Goal: Task Accomplishment & Management: Use online tool/utility

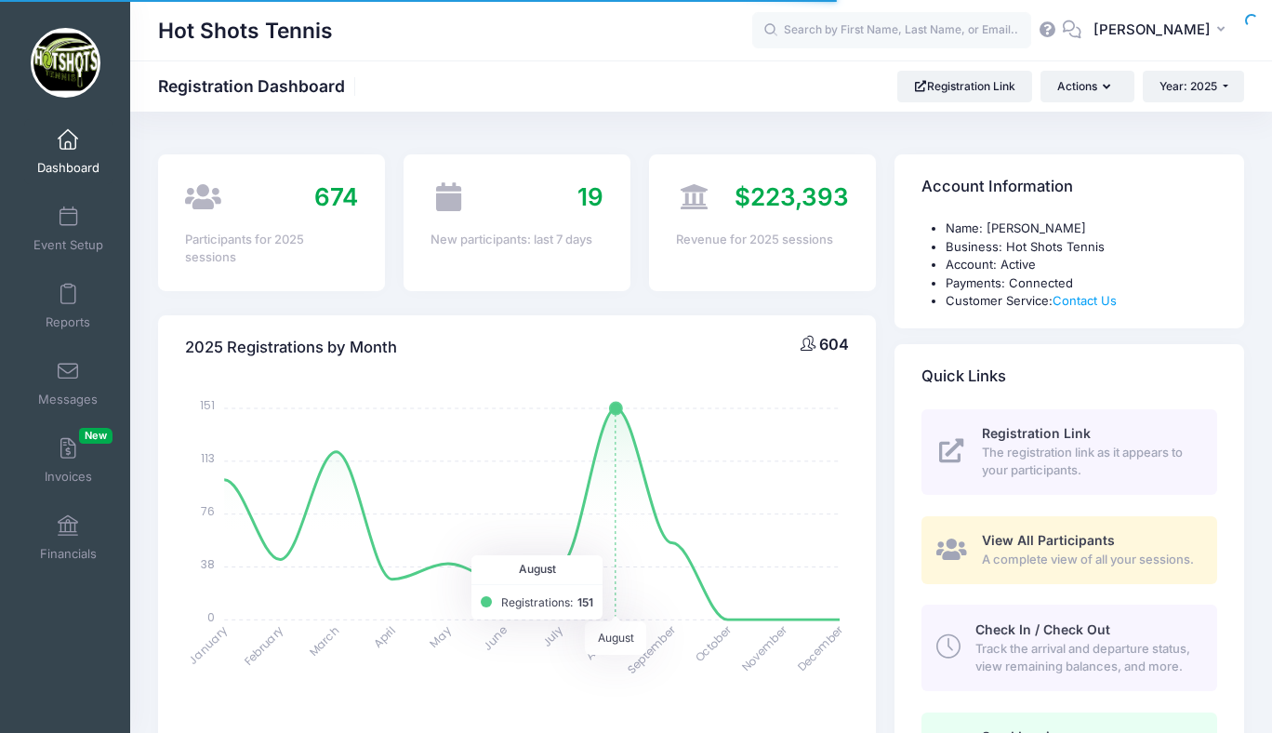
select select
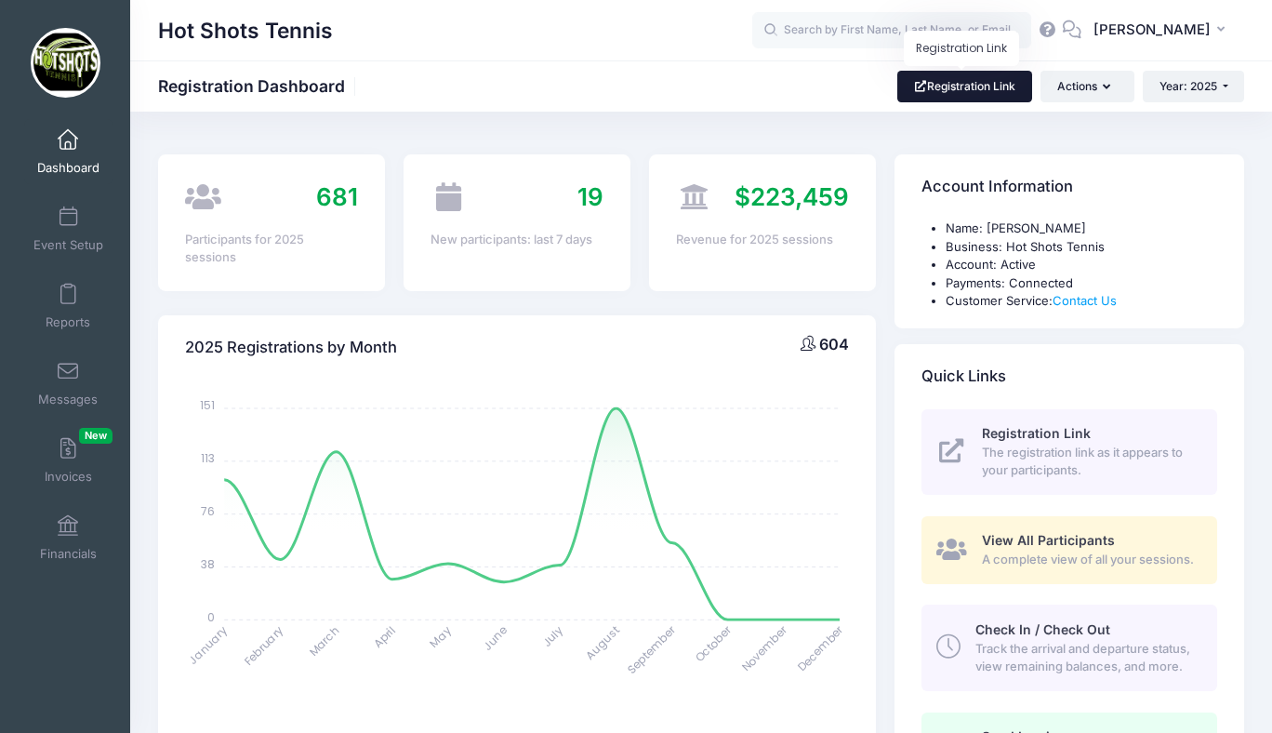
click at [966, 94] on link "Registration Link" at bounding box center [965, 87] width 135 height 32
click at [68, 291] on span at bounding box center [68, 295] width 0 height 20
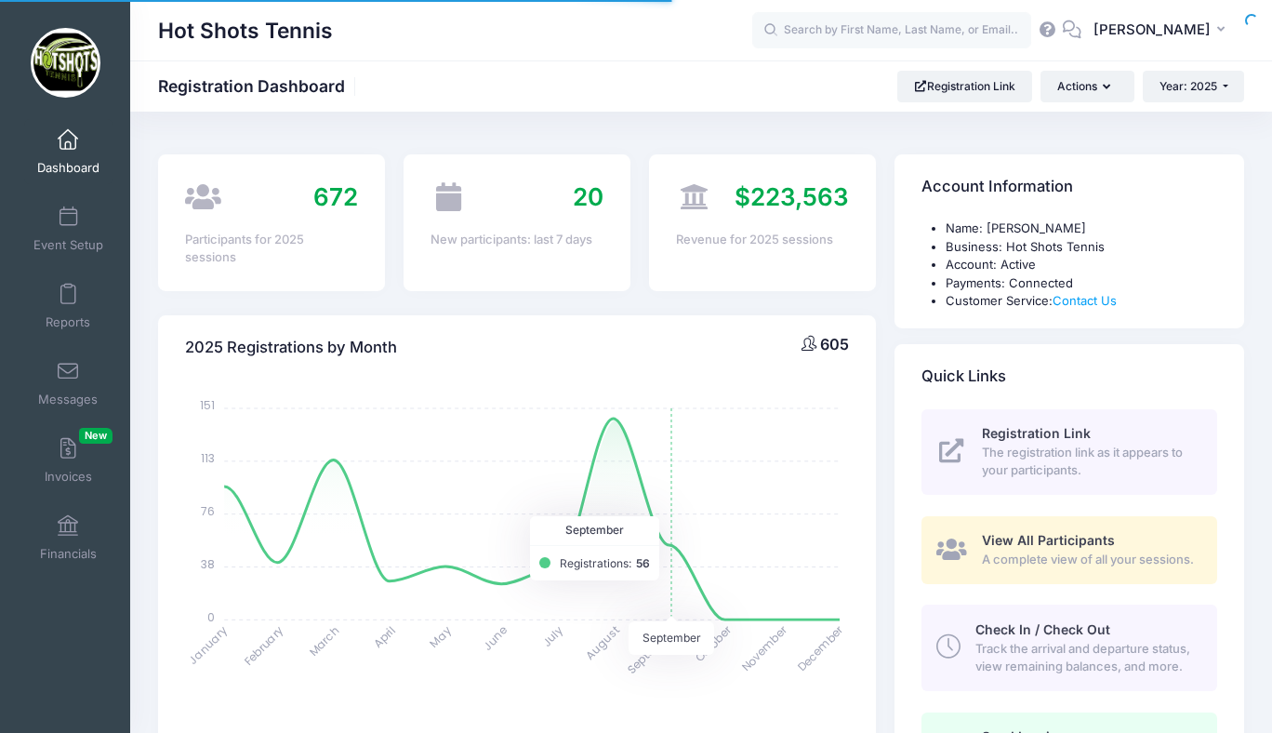
select select
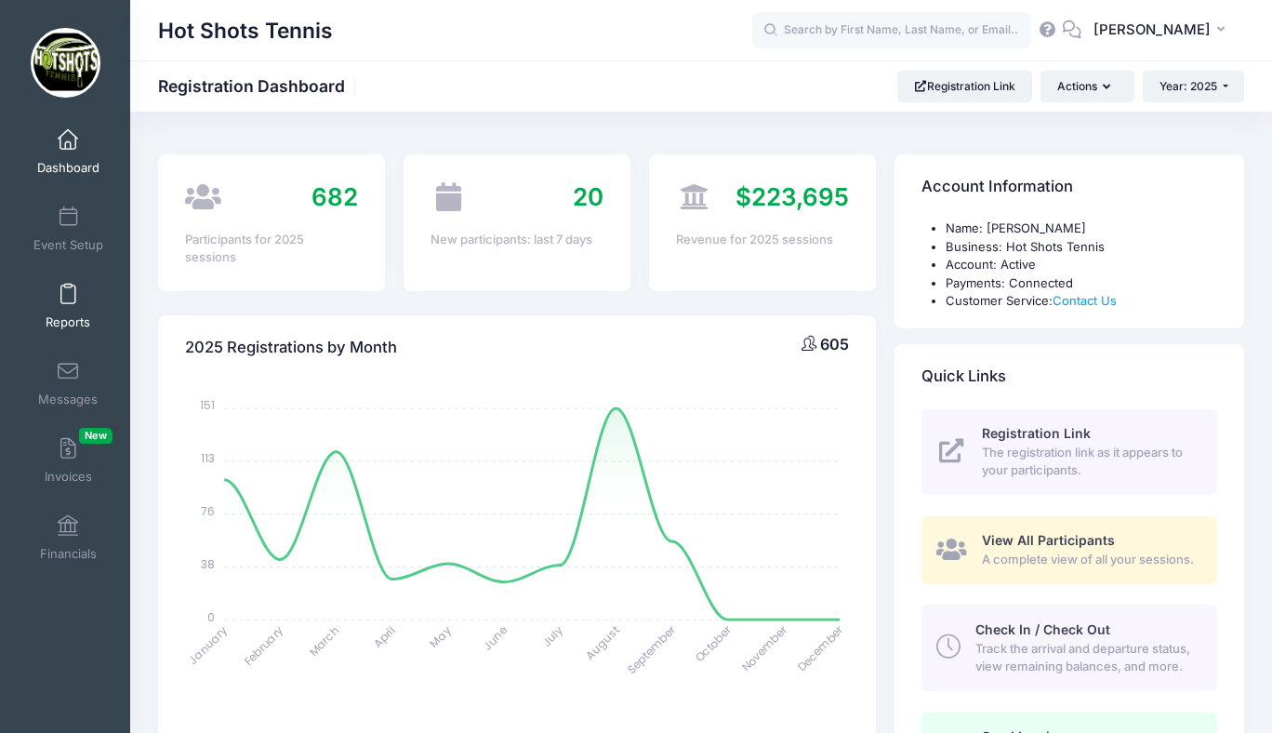
click at [68, 299] on span at bounding box center [68, 295] width 0 height 20
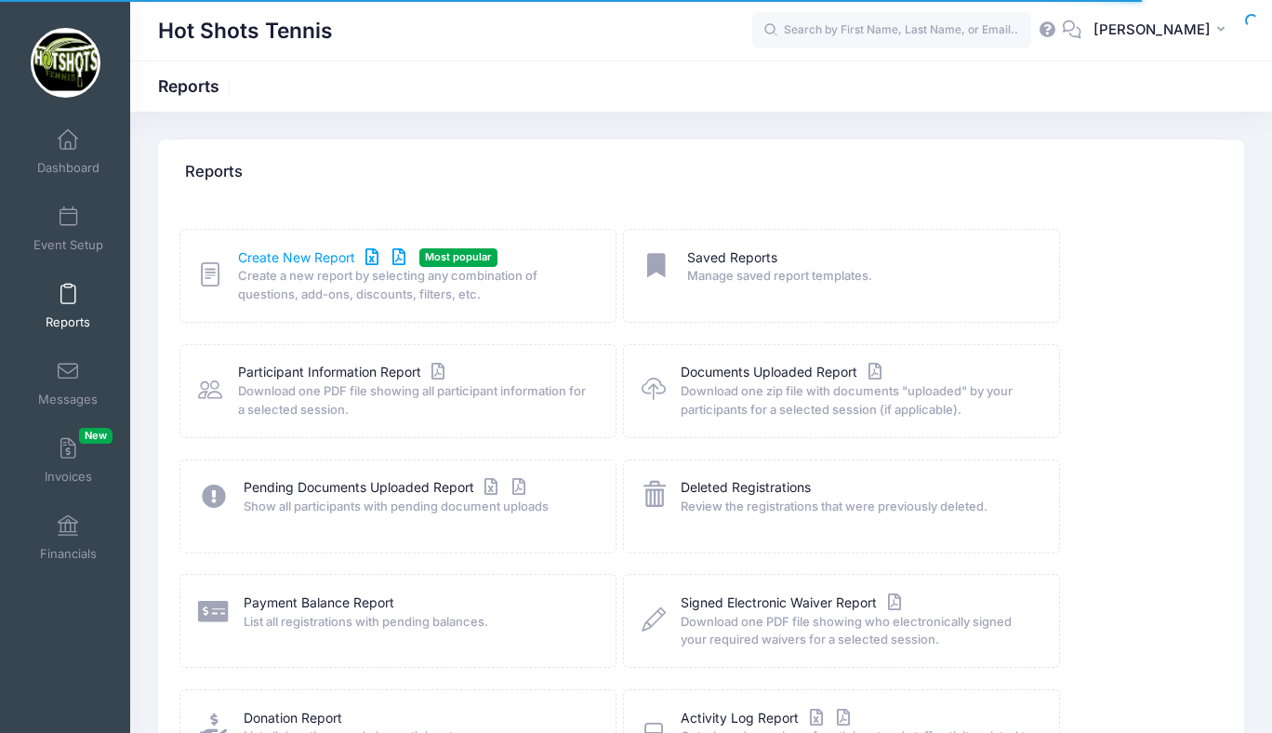
click at [287, 255] on link "Create New Report" at bounding box center [324, 258] width 173 height 20
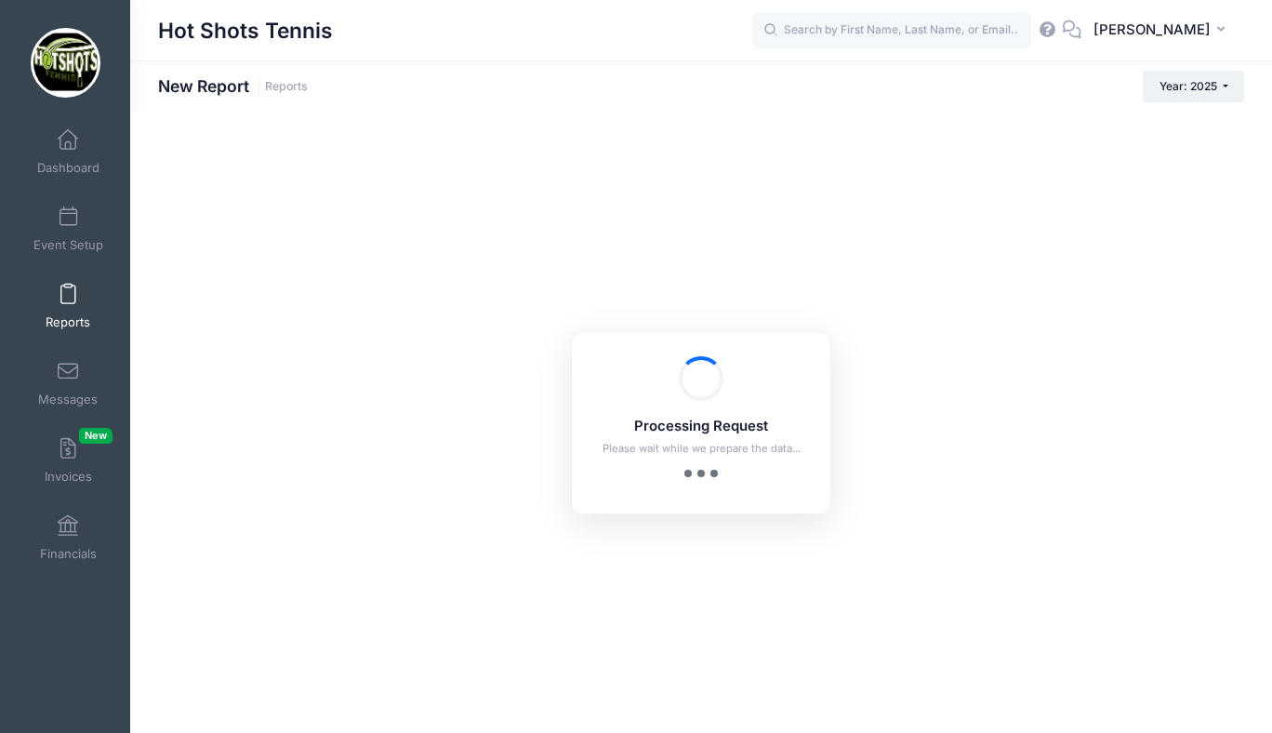
checkbox input "true"
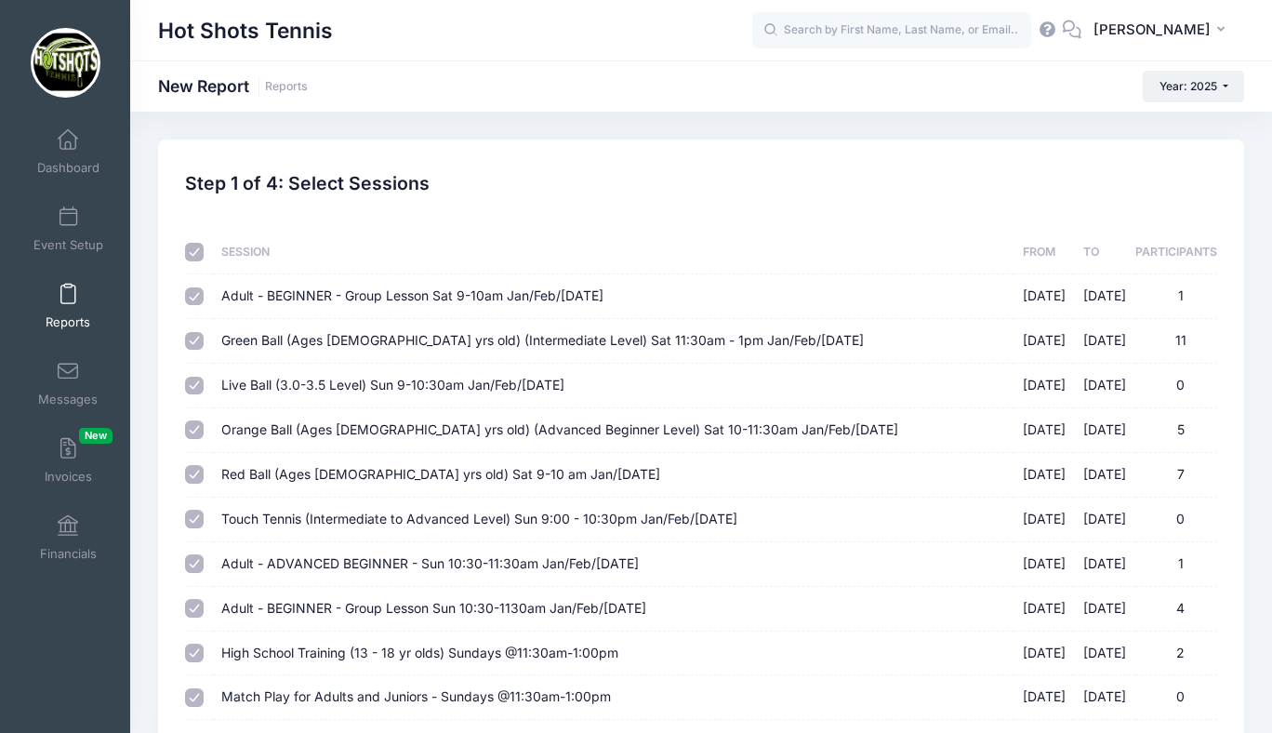
click at [195, 251] on input "checkbox" at bounding box center [194, 252] width 19 height 19
checkbox input "false"
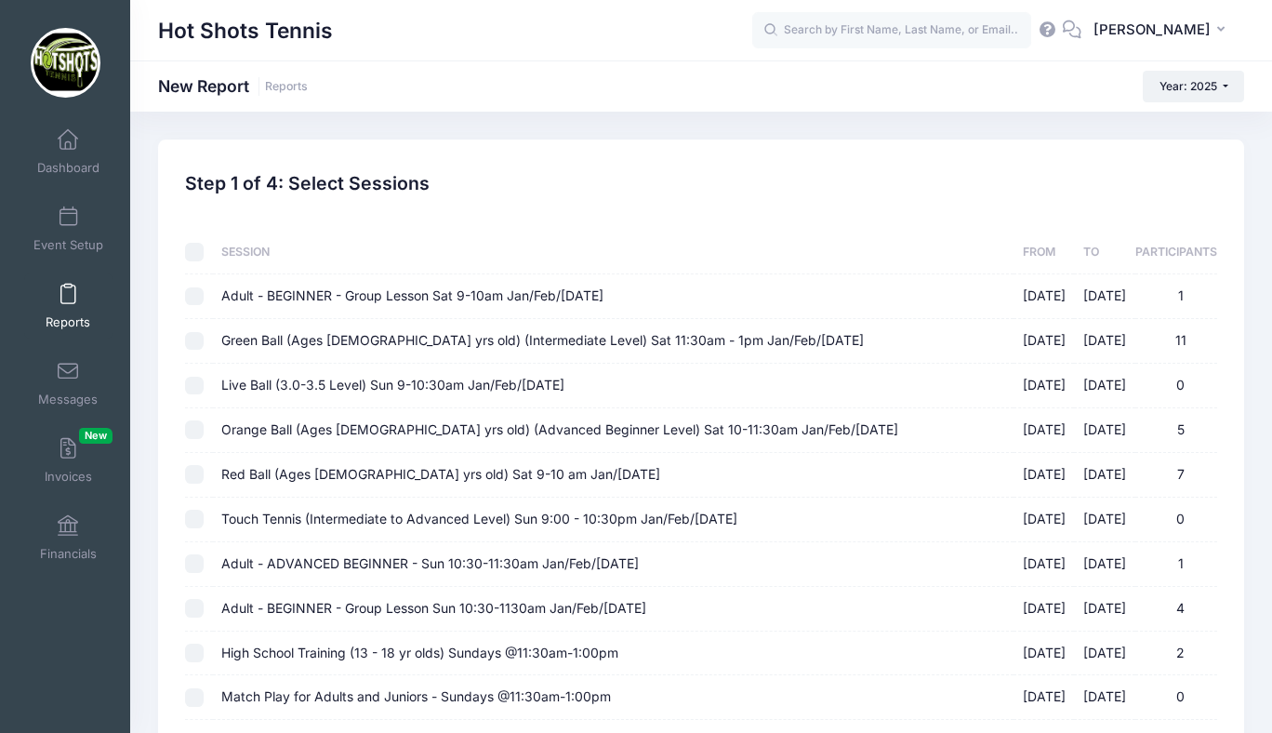
checkbox input "false"
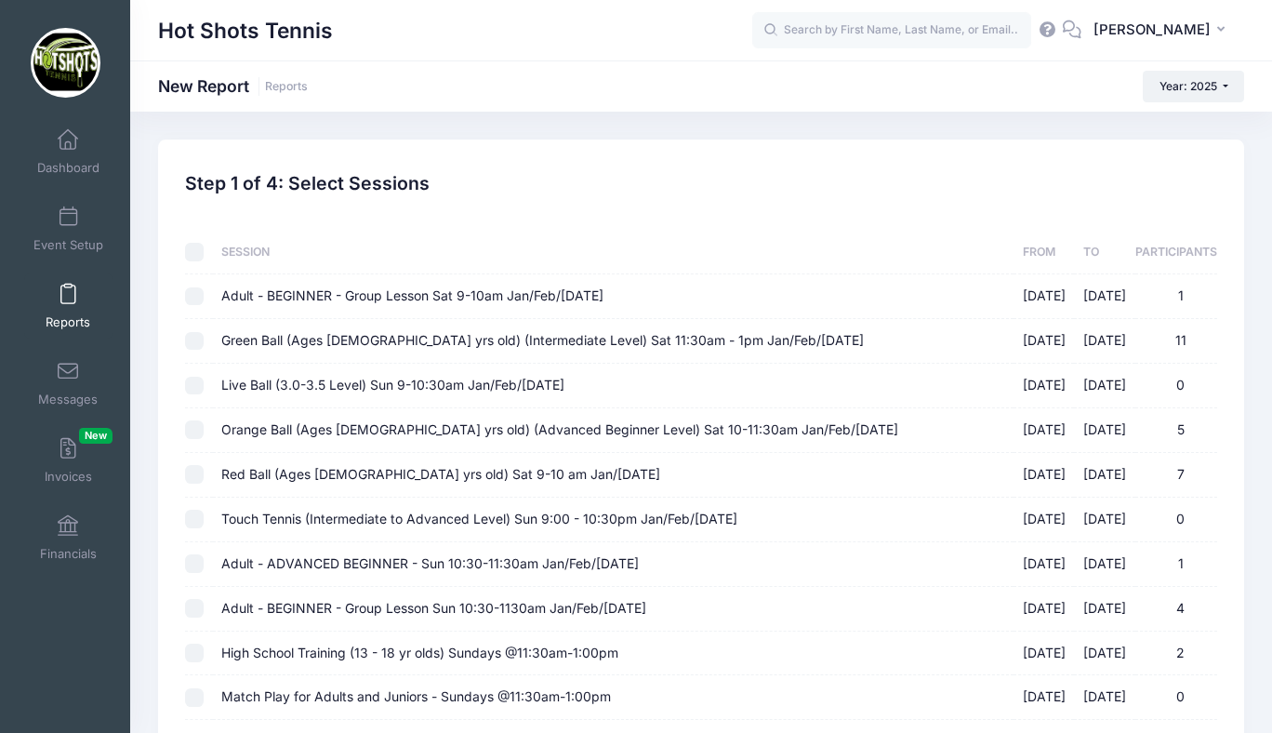
checkbox input "false"
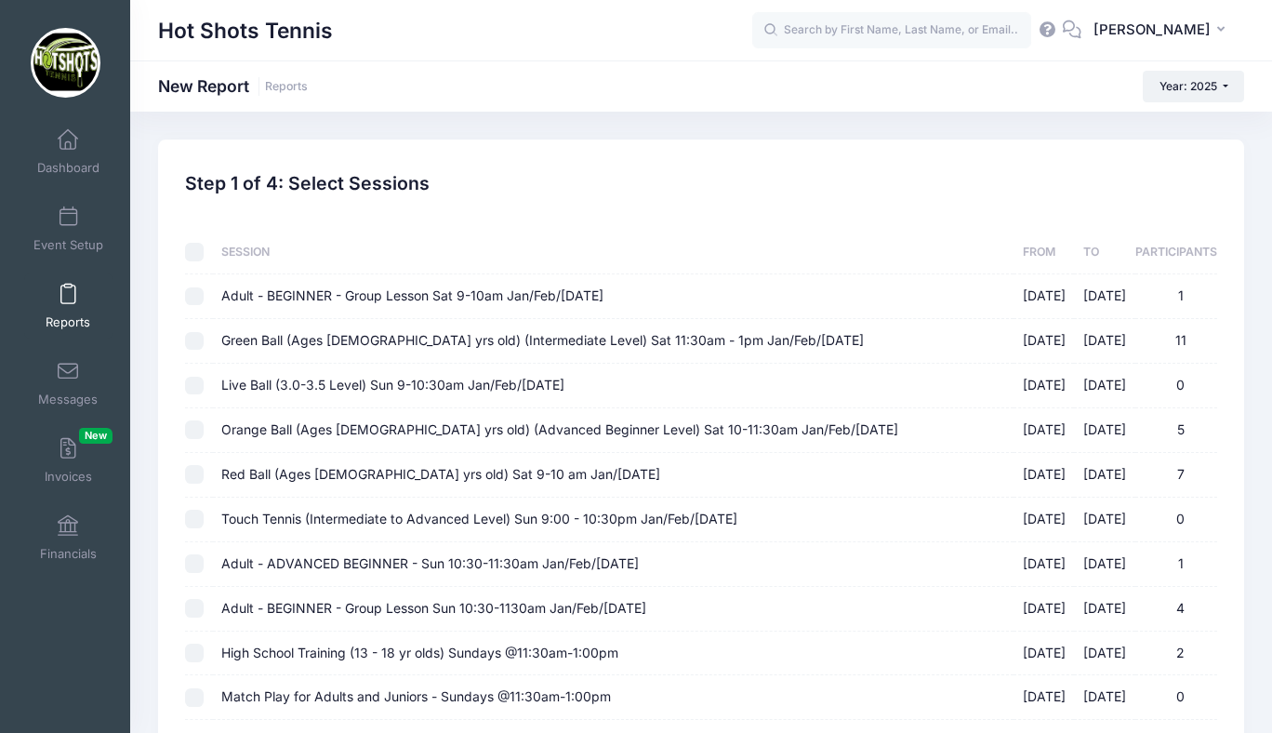
checkbox input "false"
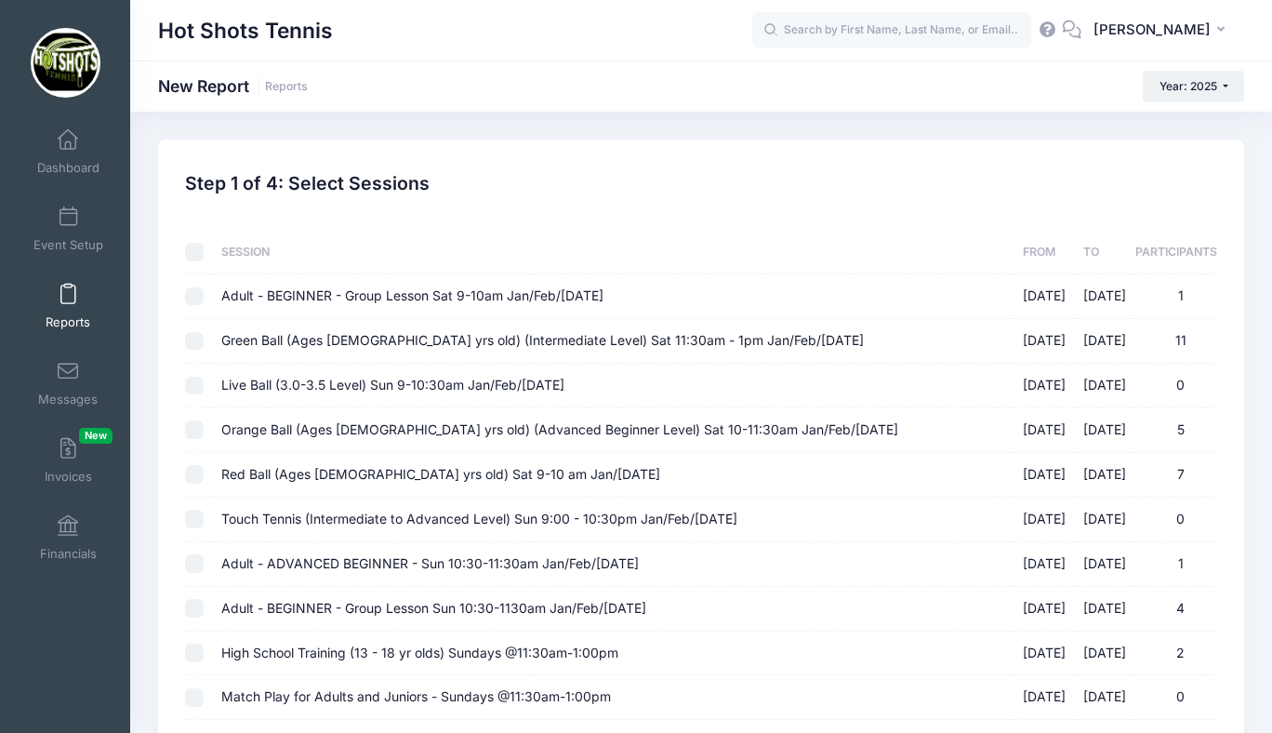
checkbox input "false"
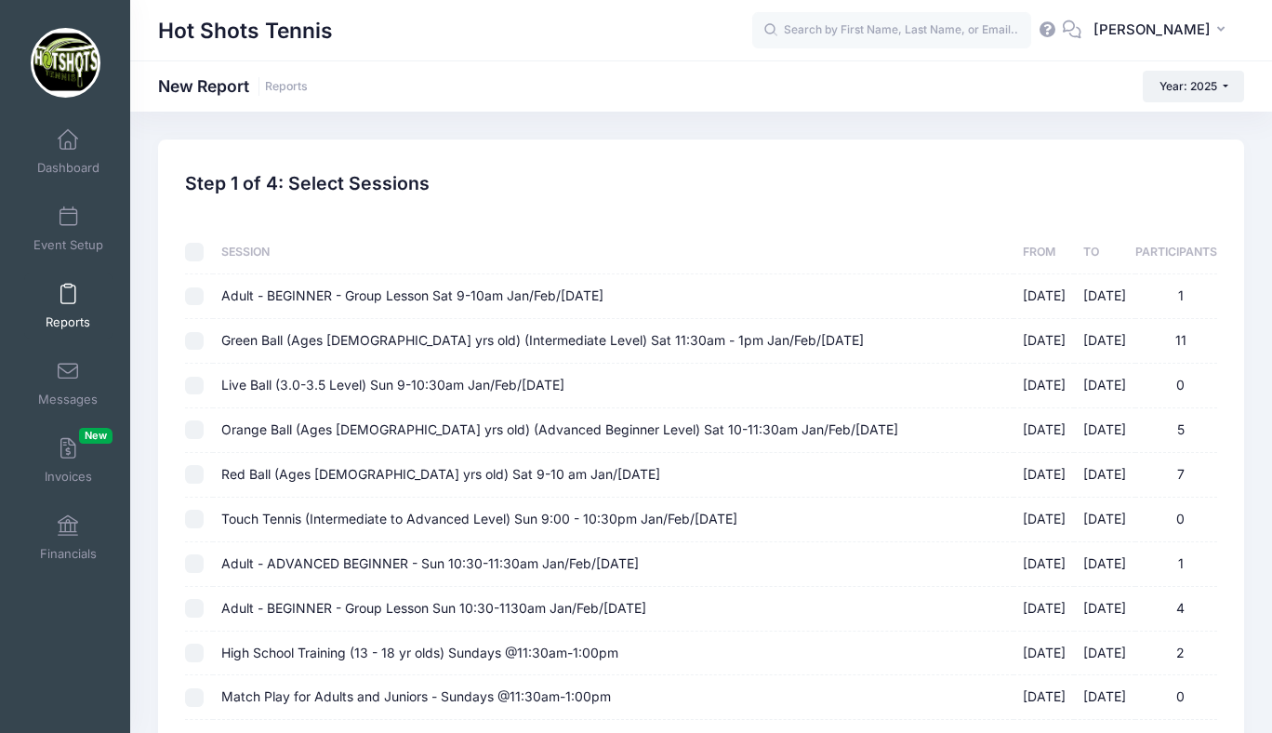
checkbox input "false"
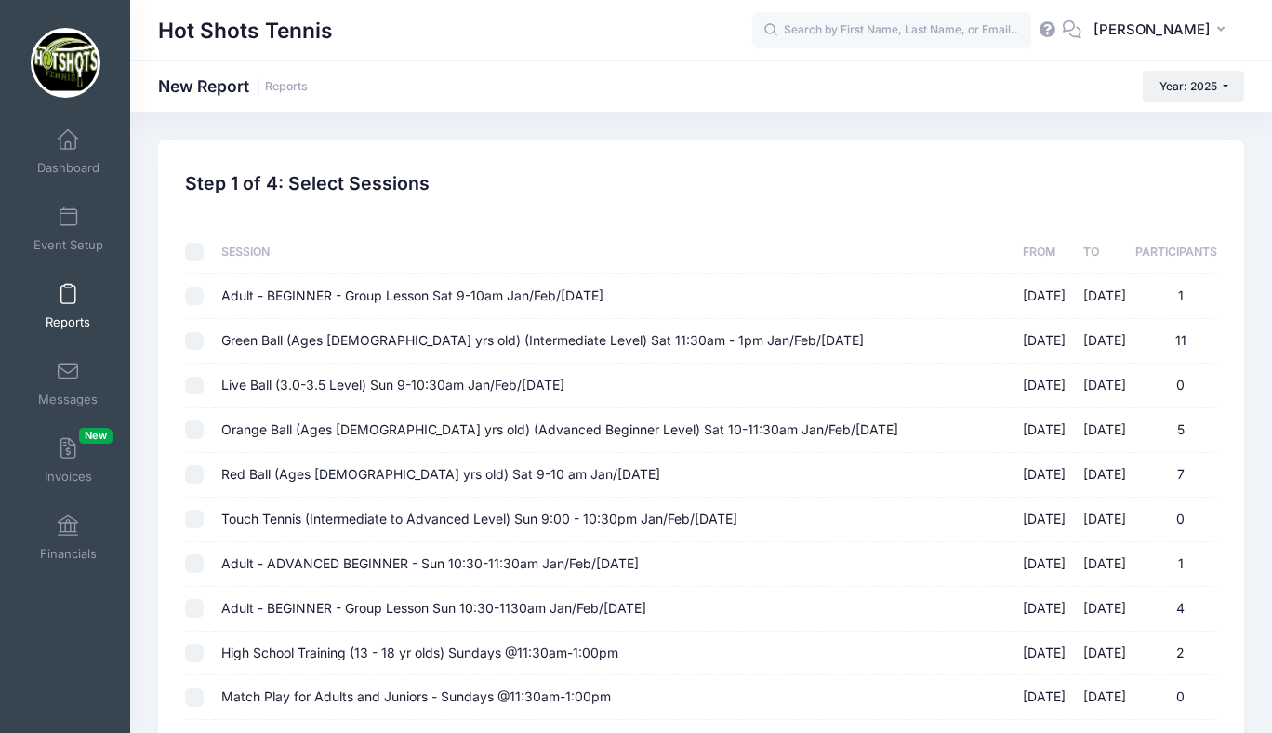
checkbox input "false"
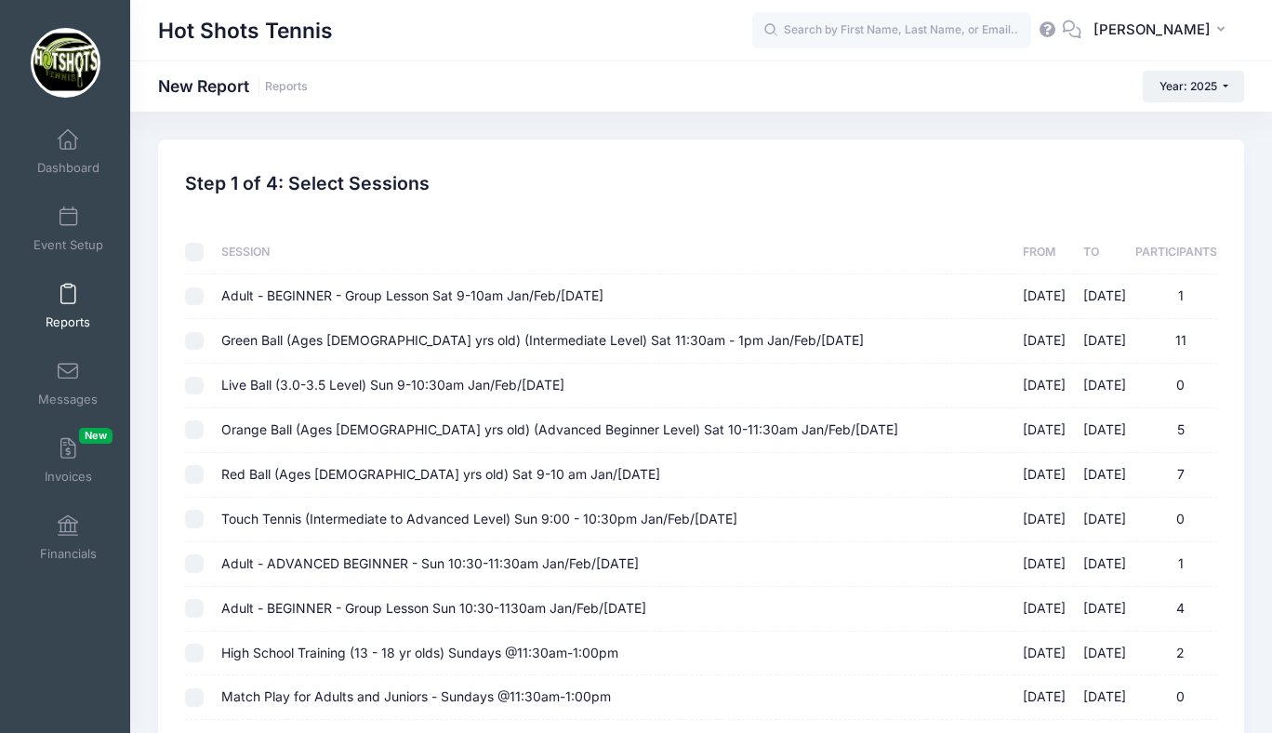
checkbox input "false"
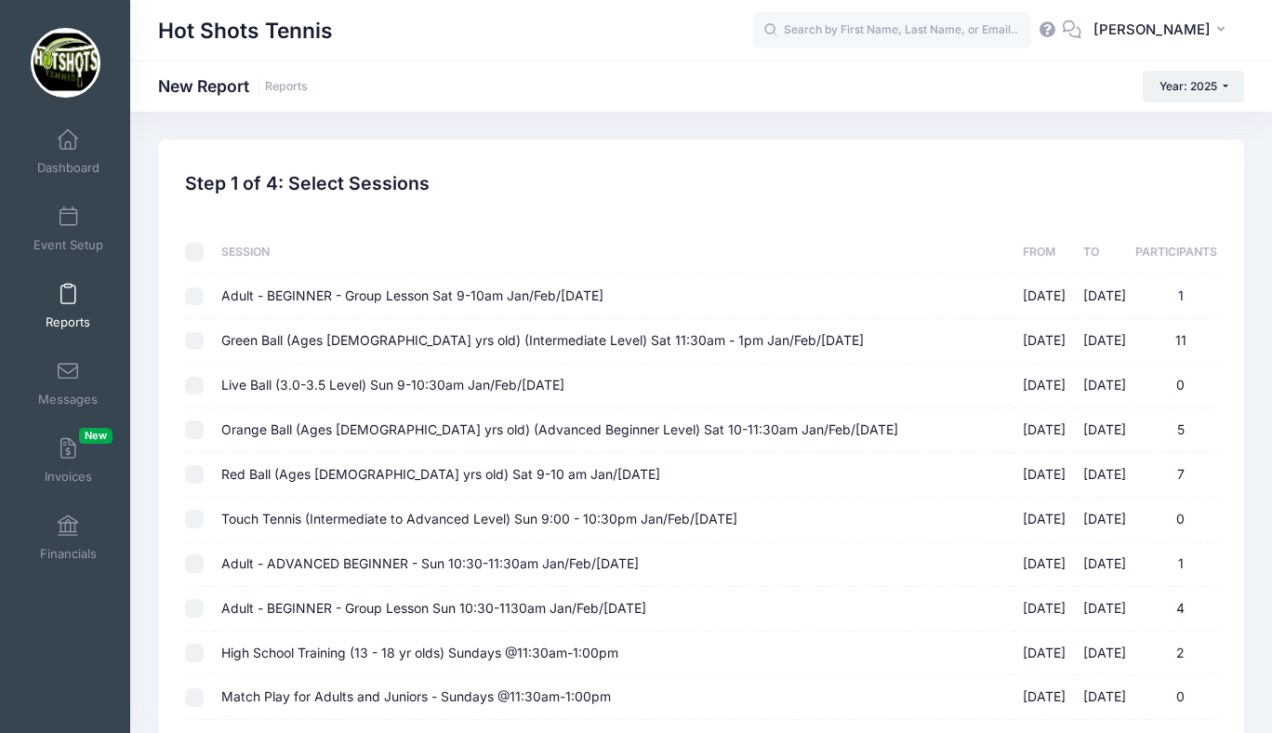
checkbox input "false"
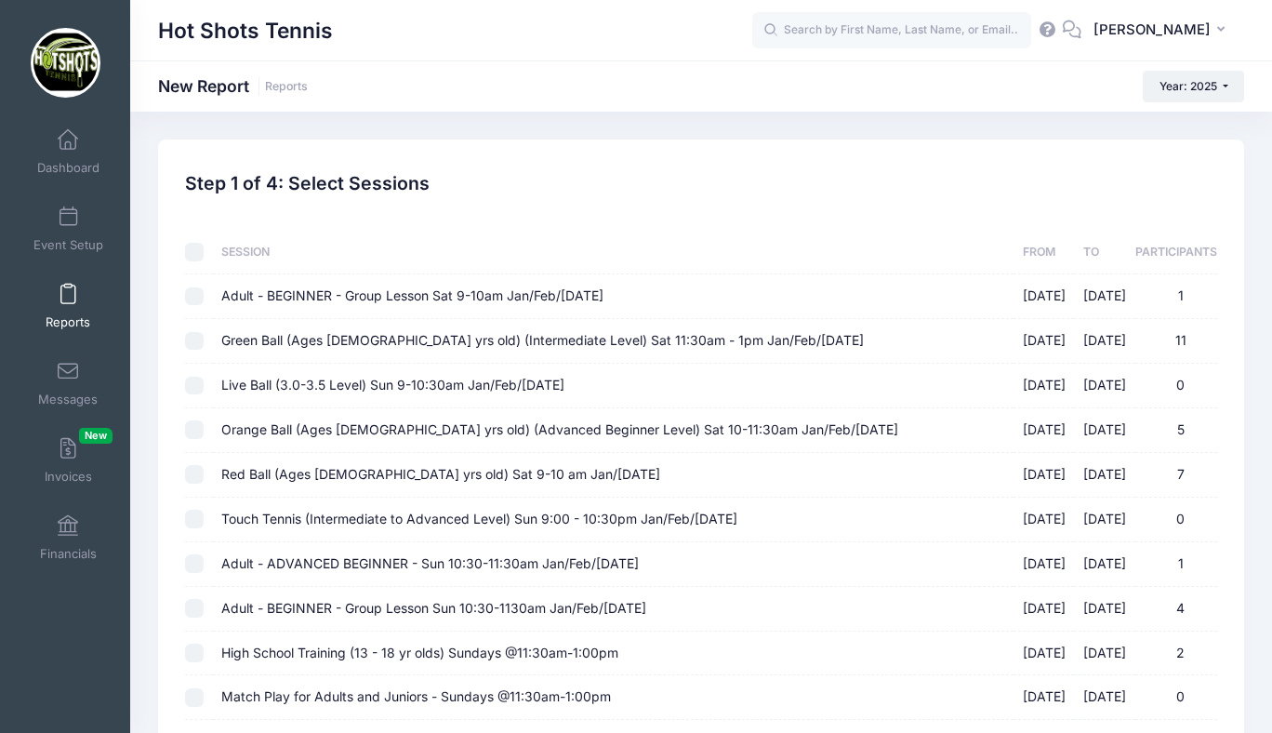
checkbox input "false"
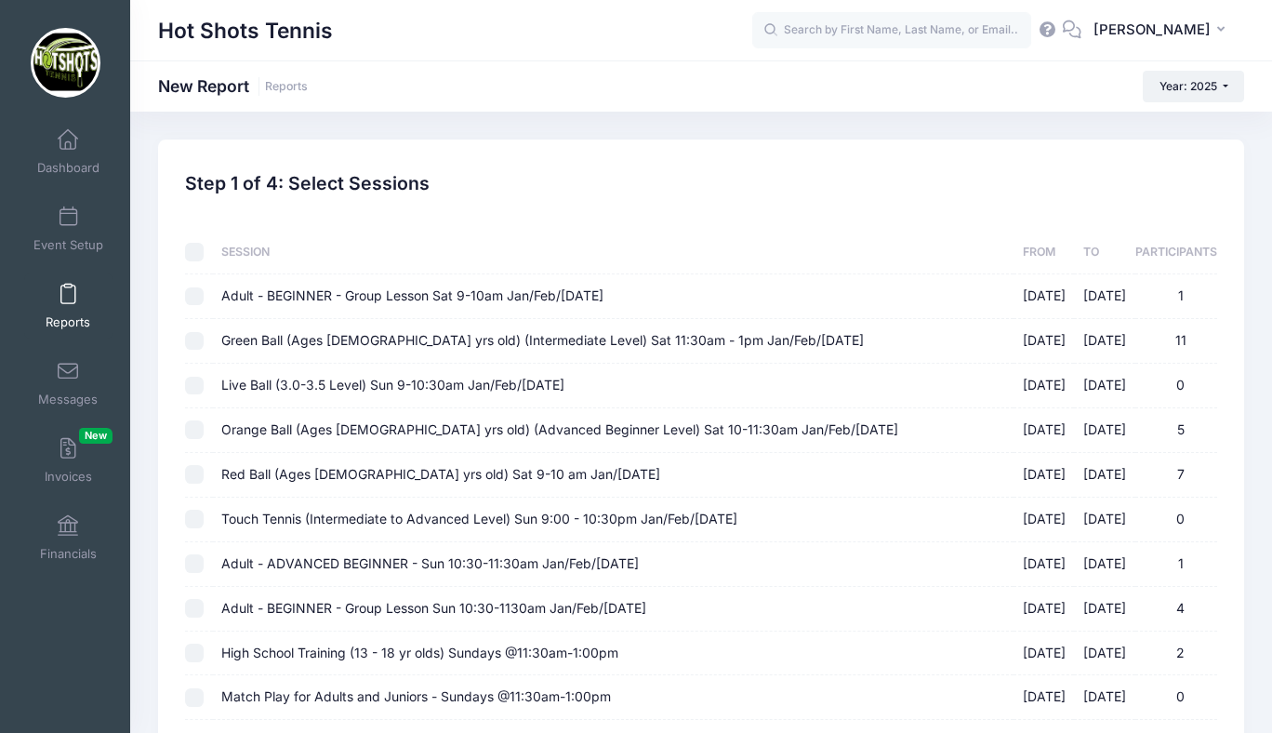
checkbox input "false"
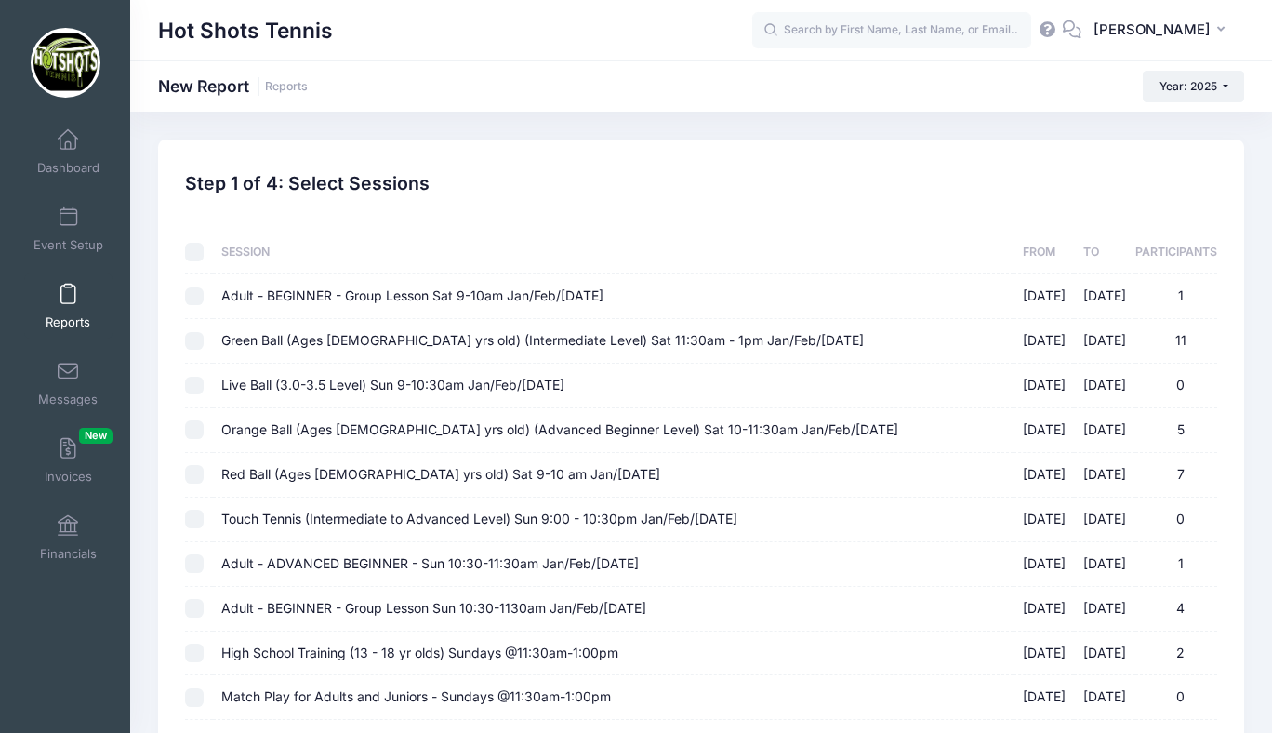
checkbox input "false"
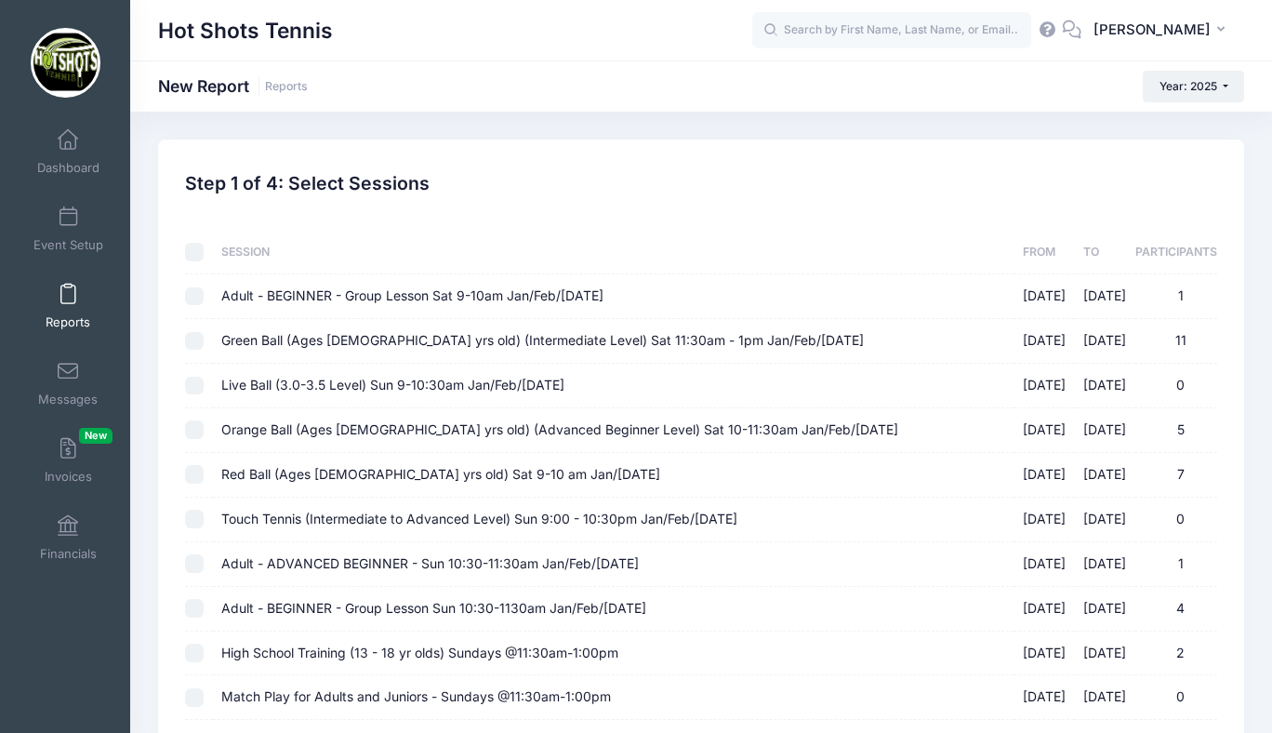
checkbox input "false"
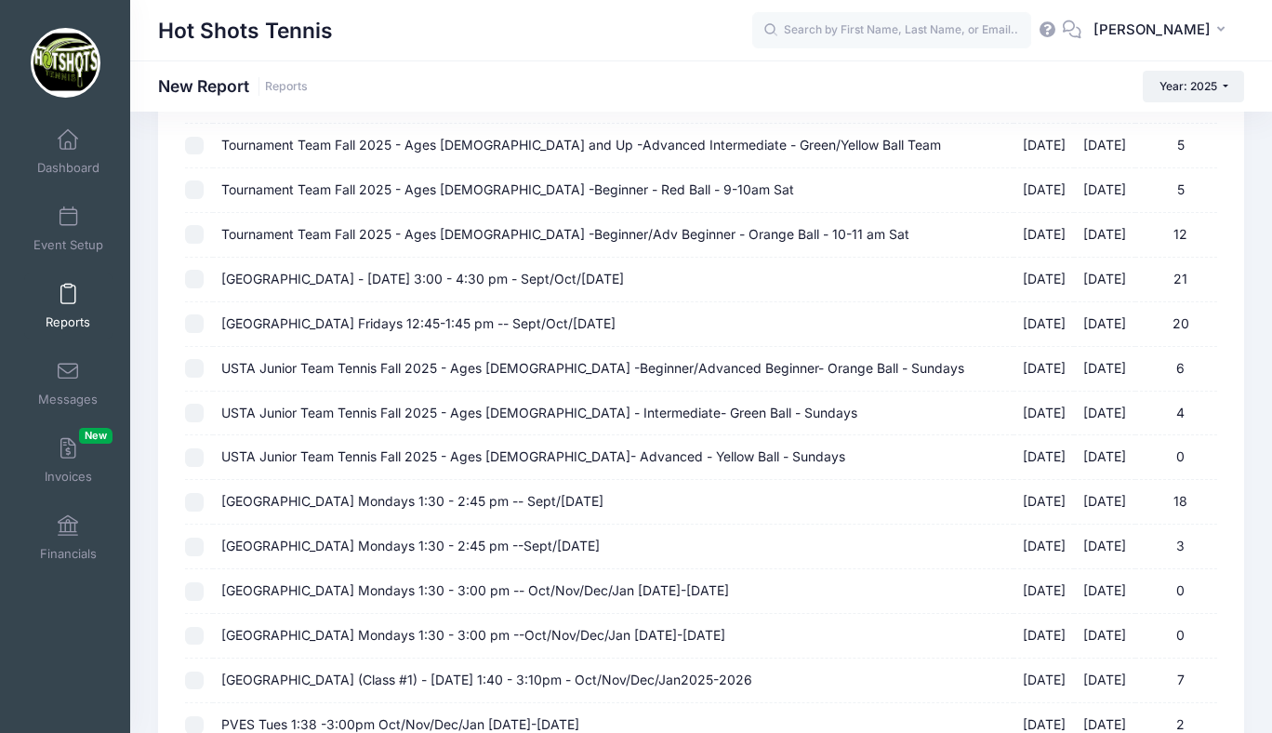
scroll to position [2164, 0]
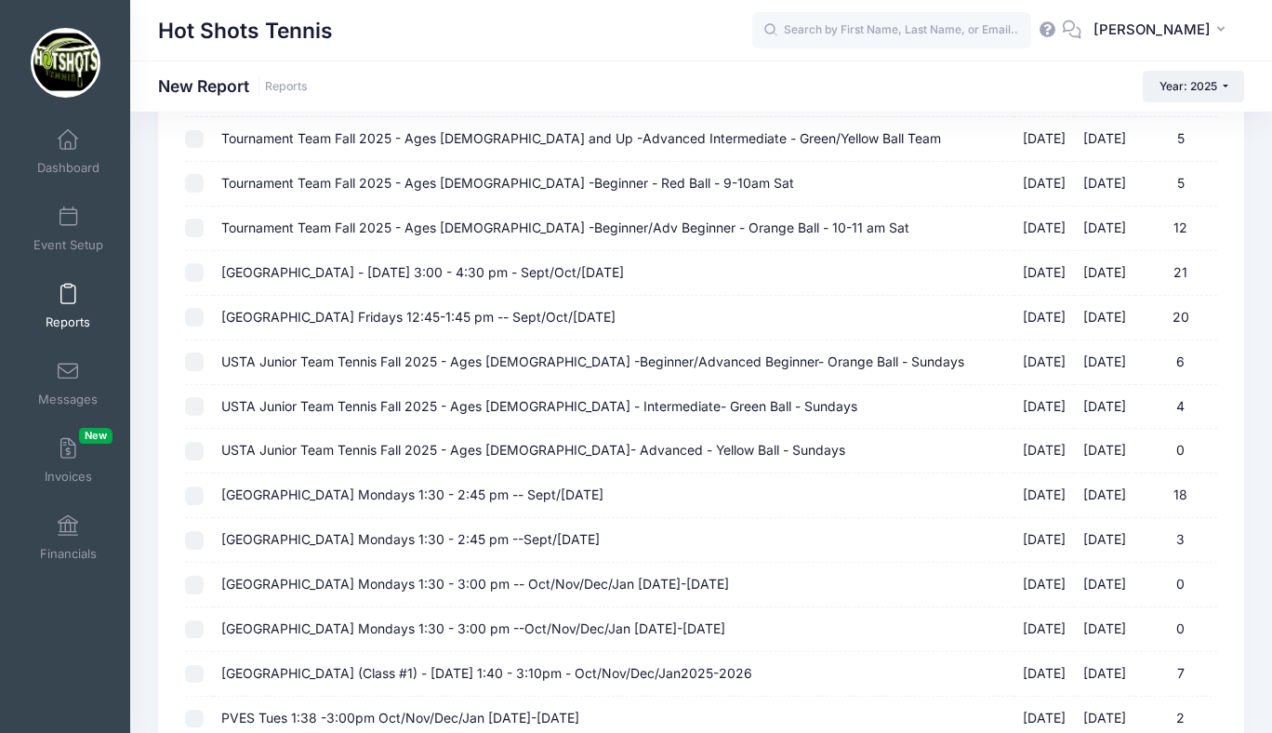
click at [369, 493] on span "Center Street Elementary Mondays 1:30 - 2:45 pm -- Sept/Oct 2025" at bounding box center [412, 494] width 382 height 16
click at [204, 493] on input "Center Street Elementary Mondays 1:30 - 2:45 pm -- Sept/Oct 2025 09/15/2025 - 1…" at bounding box center [194, 495] width 19 height 19
checkbox input "true"
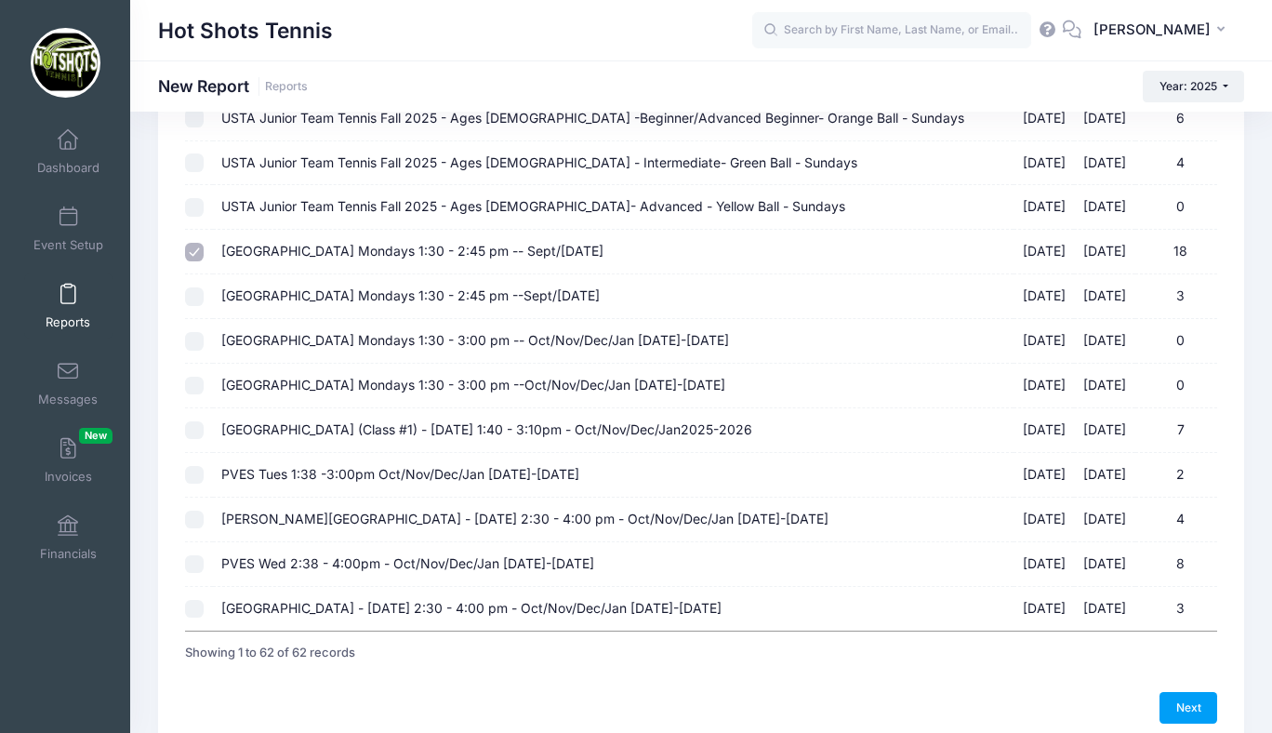
scroll to position [2494, 0]
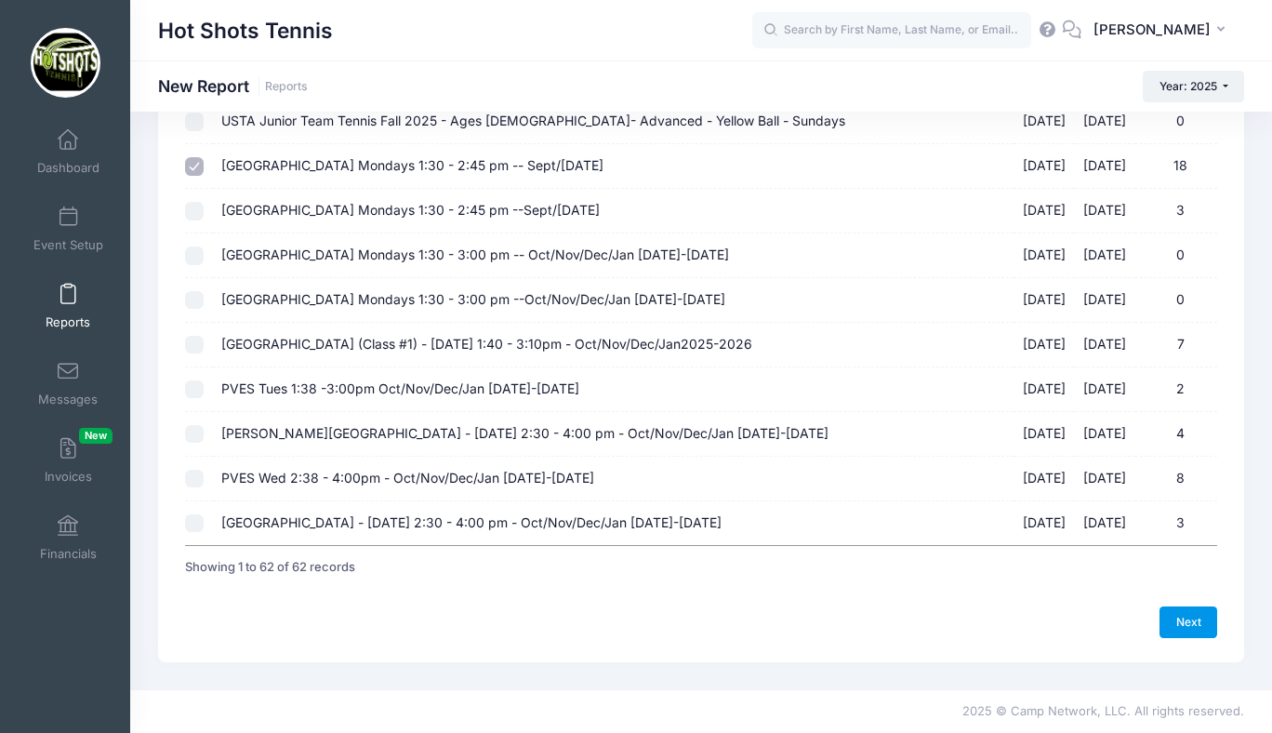
click at [1178, 621] on link "Next" at bounding box center [1189, 622] width 58 height 32
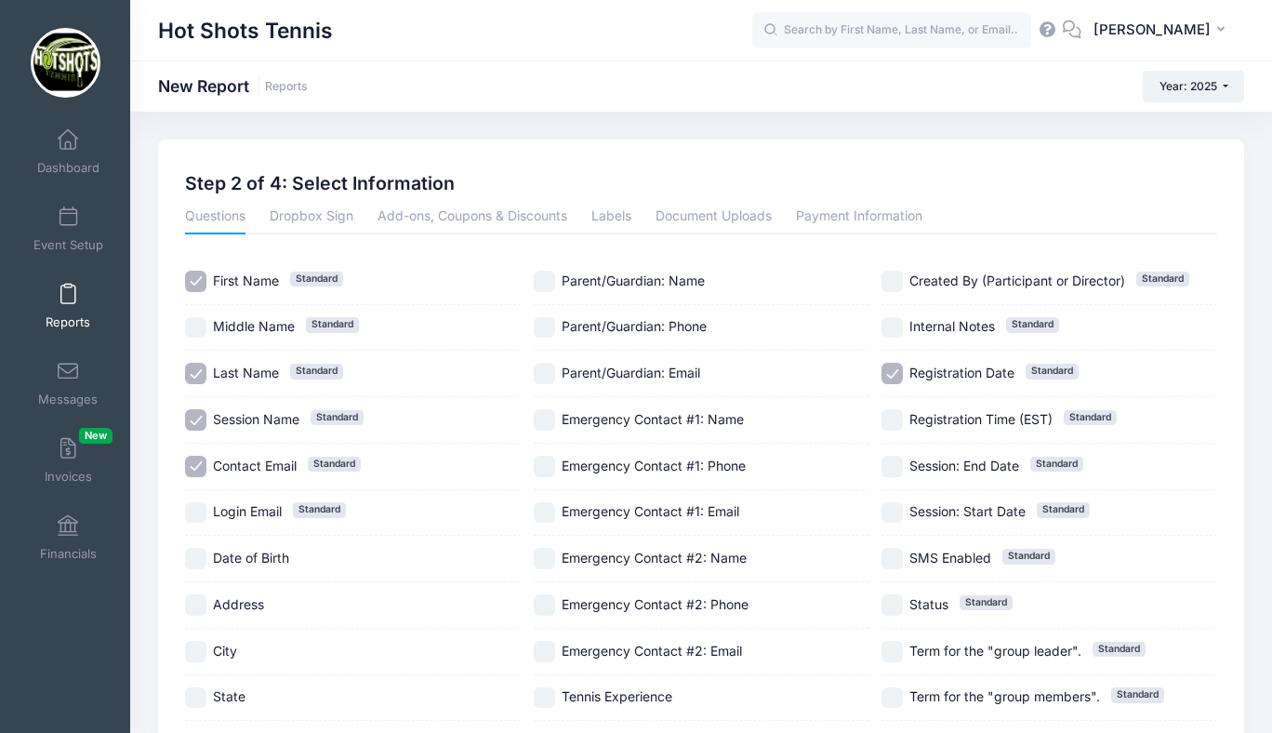
click at [198, 415] on input "Session Name Standard" at bounding box center [195, 419] width 21 height 21
checkbox input "false"
click at [895, 372] on input "Registration Date Standard" at bounding box center [892, 373] width 21 height 21
checkbox input "false"
click at [548, 320] on input "Parent/Guardian: Phone" at bounding box center [544, 327] width 21 height 21
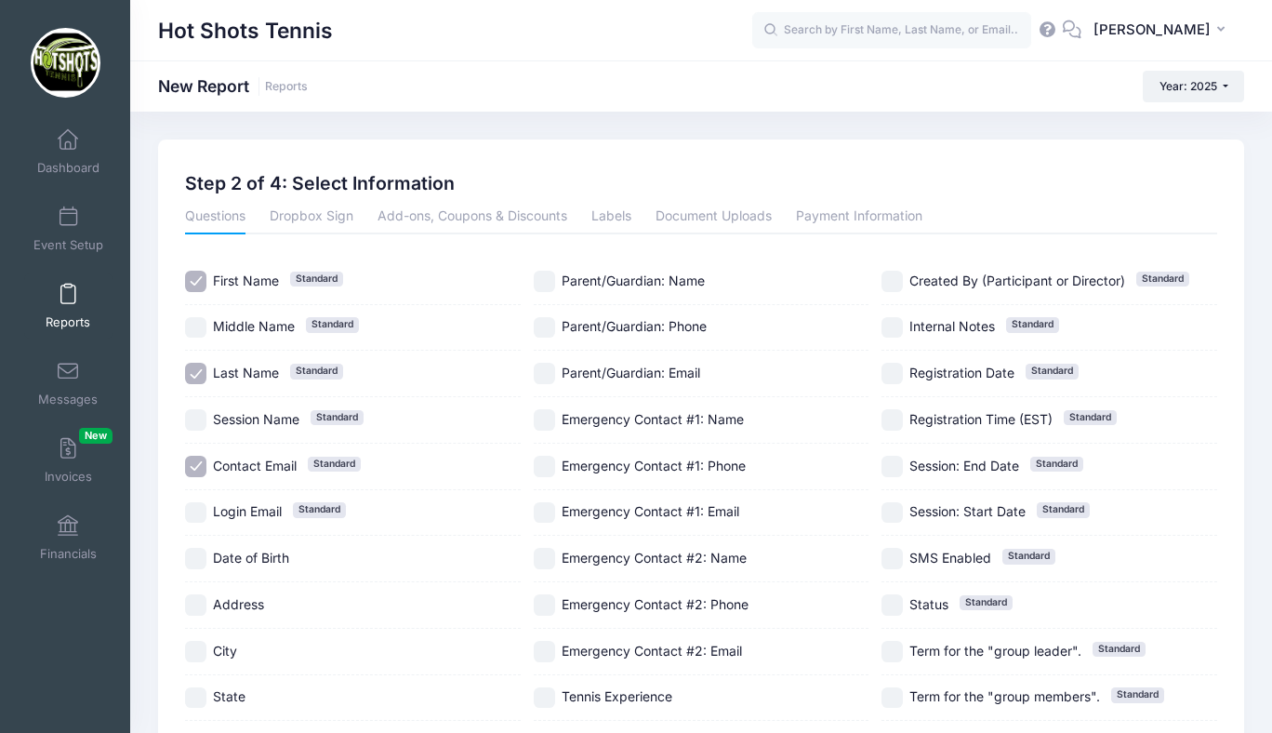
checkbox input "true"
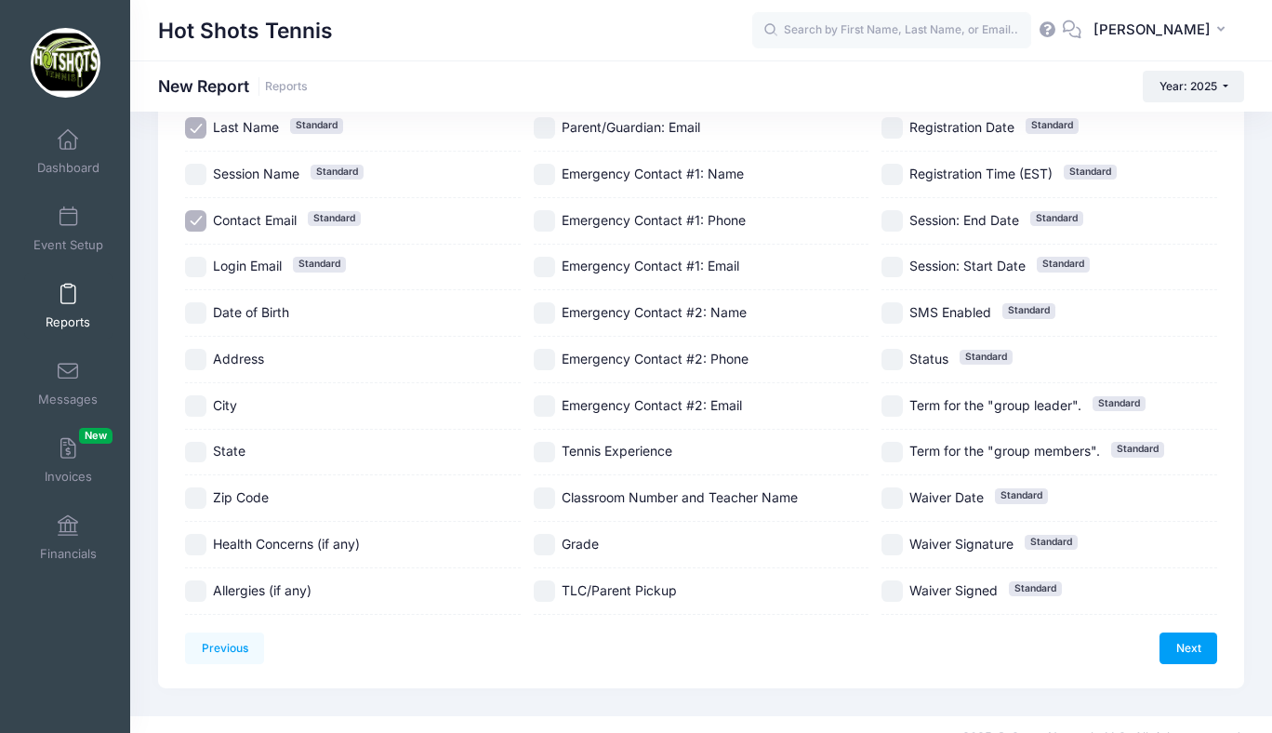
scroll to position [272, 0]
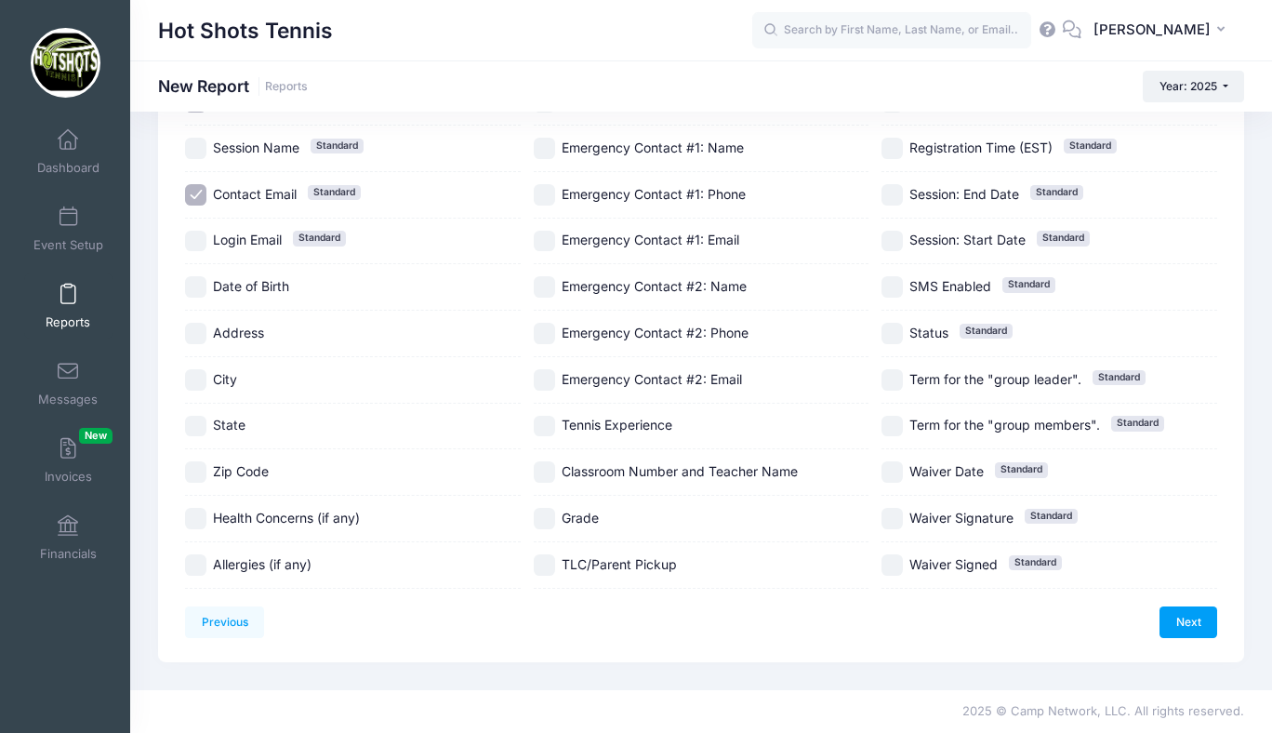
click at [545, 421] on input "Tennis Experience" at bounding box center [544, 426] width 21 height 21
checkbox input "true"
click at [545, 480] on input "Classroom Number and Teacher Name" at bounding box center [544, 471] width 21 height 21
checkbox input "true"
click at [545, 519] on input "Grade" at bounding box center [544, 518] width 21 height 21
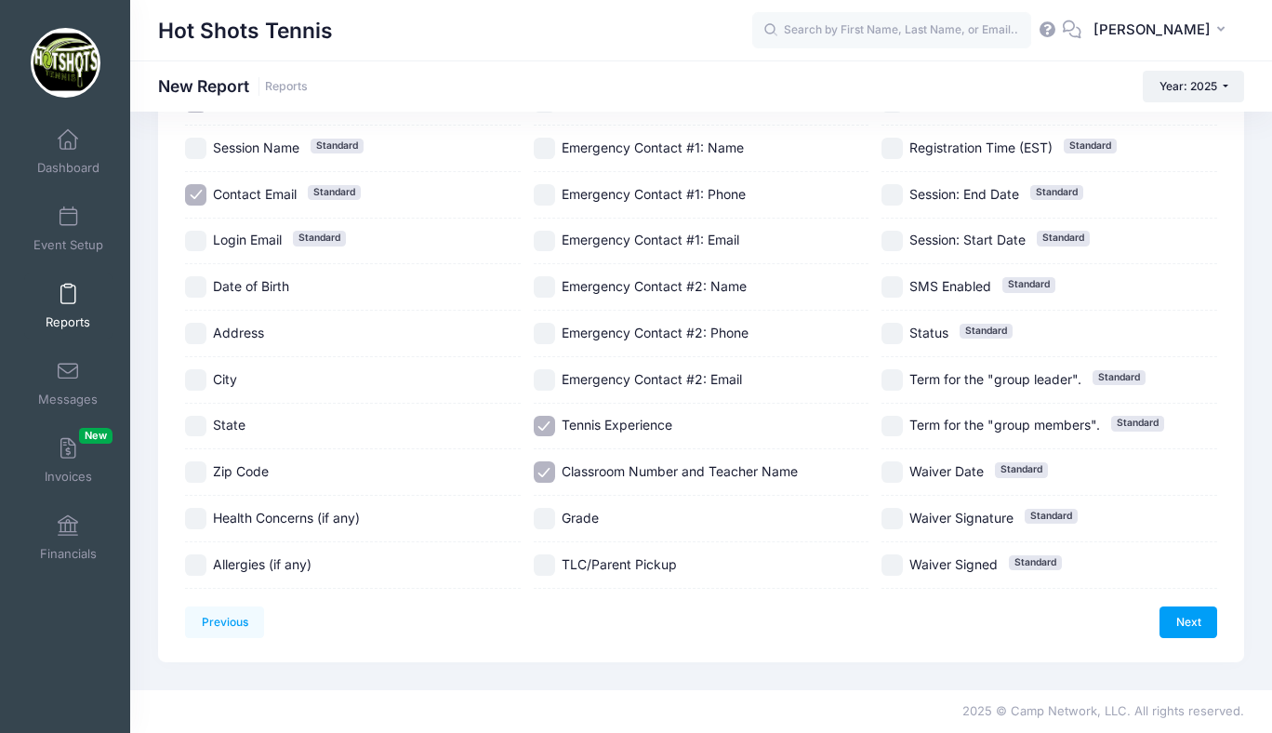
checkbox input "true"
click at [547, 565] on input "TLC/Parent Pickup" at bounding box center [544, 564] width 21 height 21
checkbox input "true"
click at [194, 289] on input "Date of Birth" at bounding box center [195, 286] width 21 height 21
checkbox input "true"
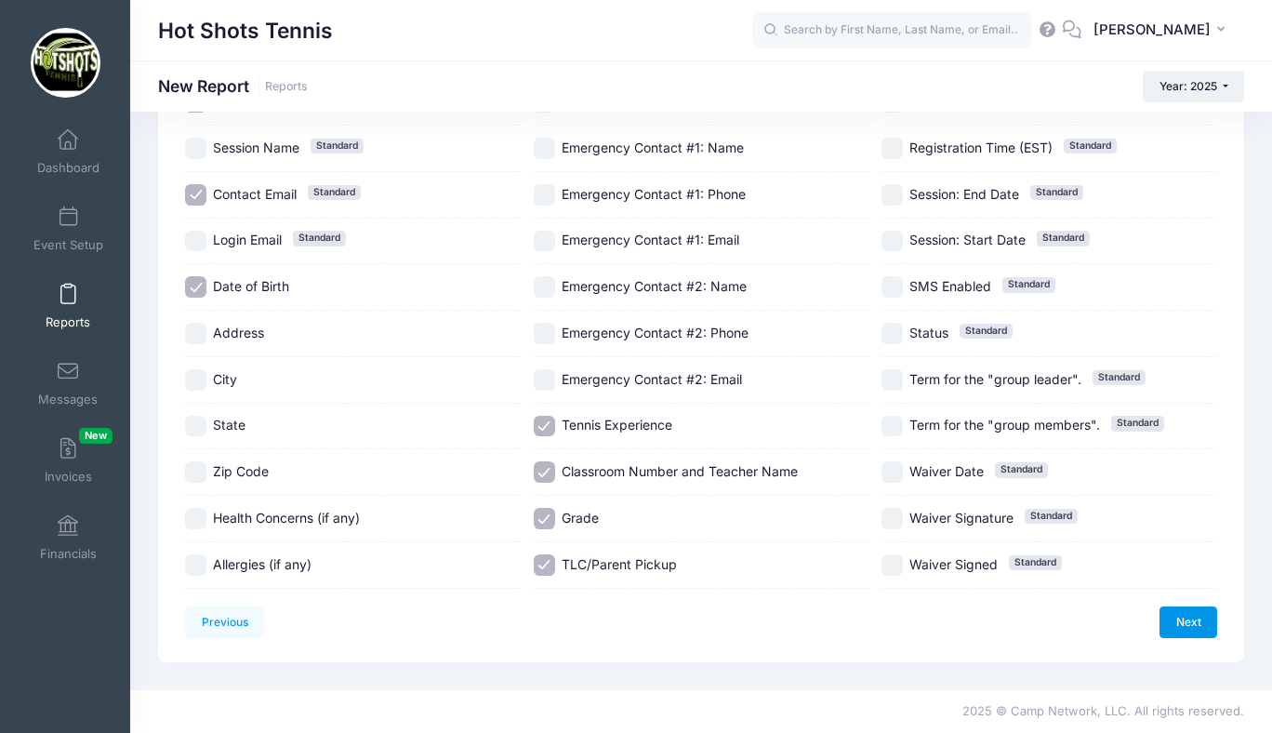
click at [1174, 615] on link "Next" at bounding box center [1189, 622] width 58 height 32
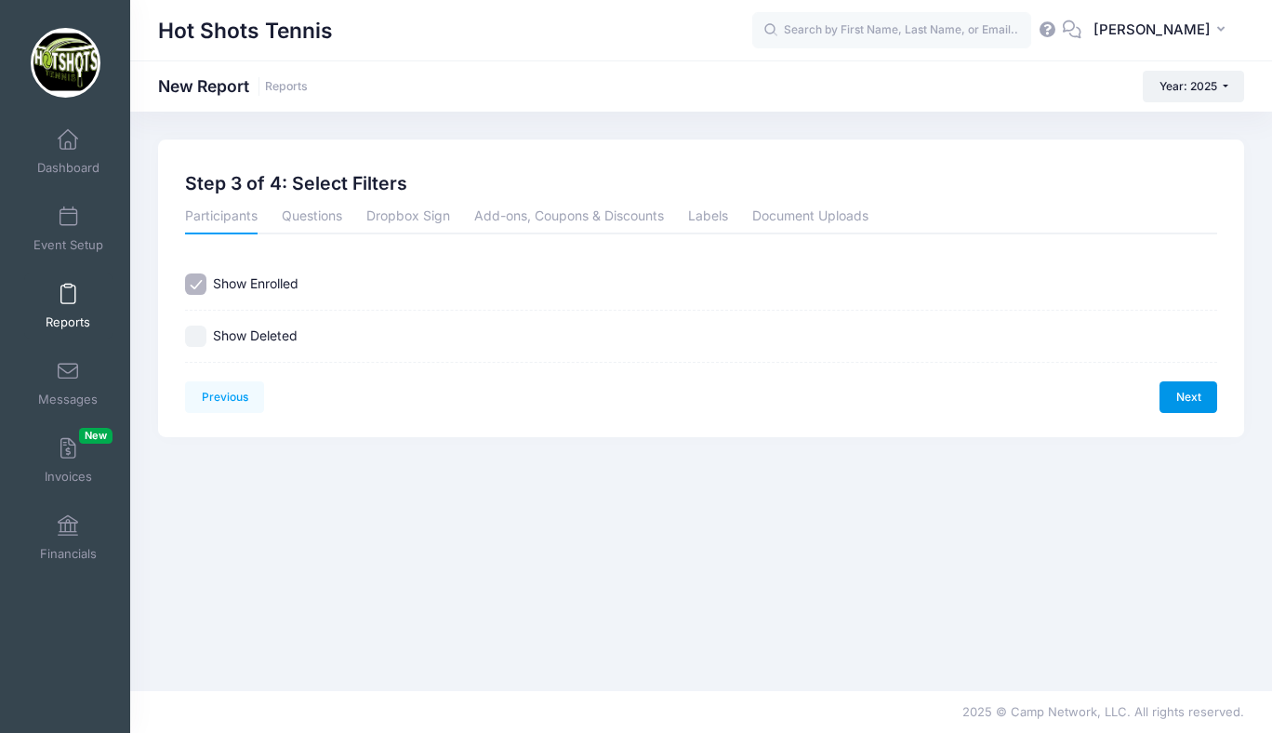
scroll to position [0, 0]
click at [1187, 392] on link "Next" at bounding box center [1189, 397] width 58 height 32
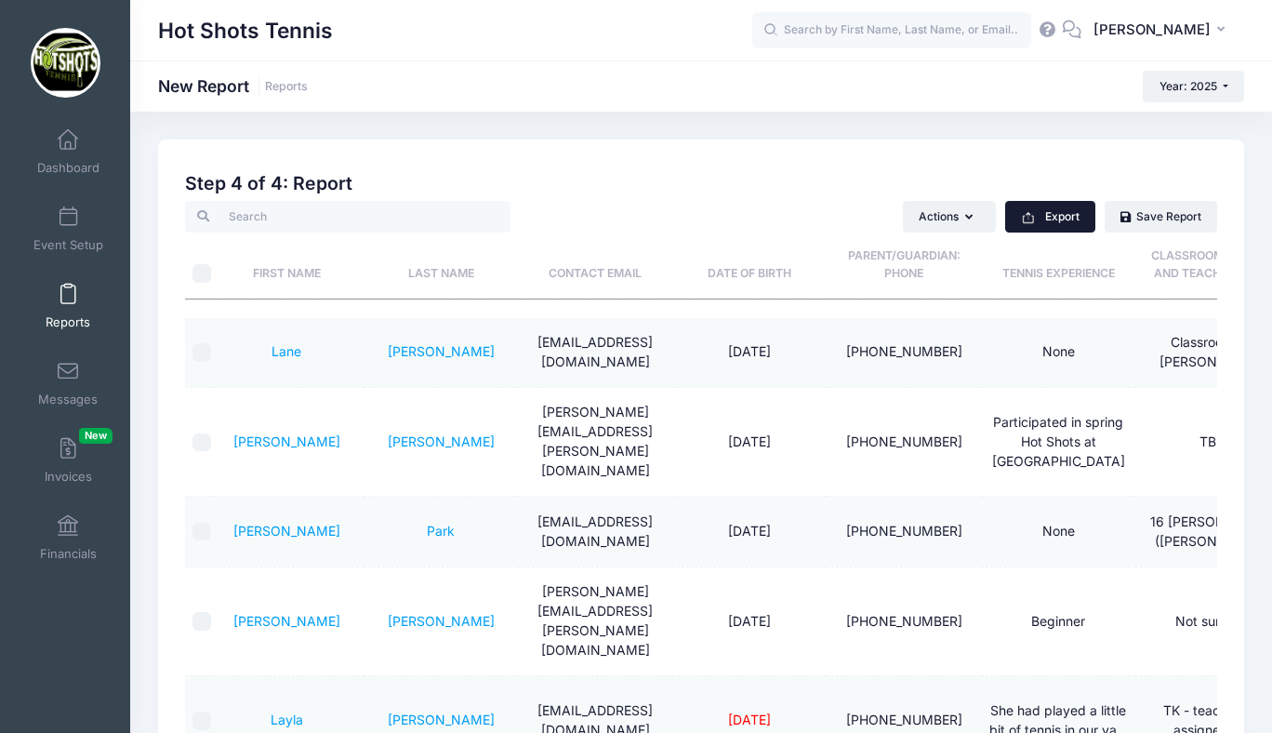
click at [1051, 211] on button "Export" at bounding box center [1050, 217] width 90 height 32
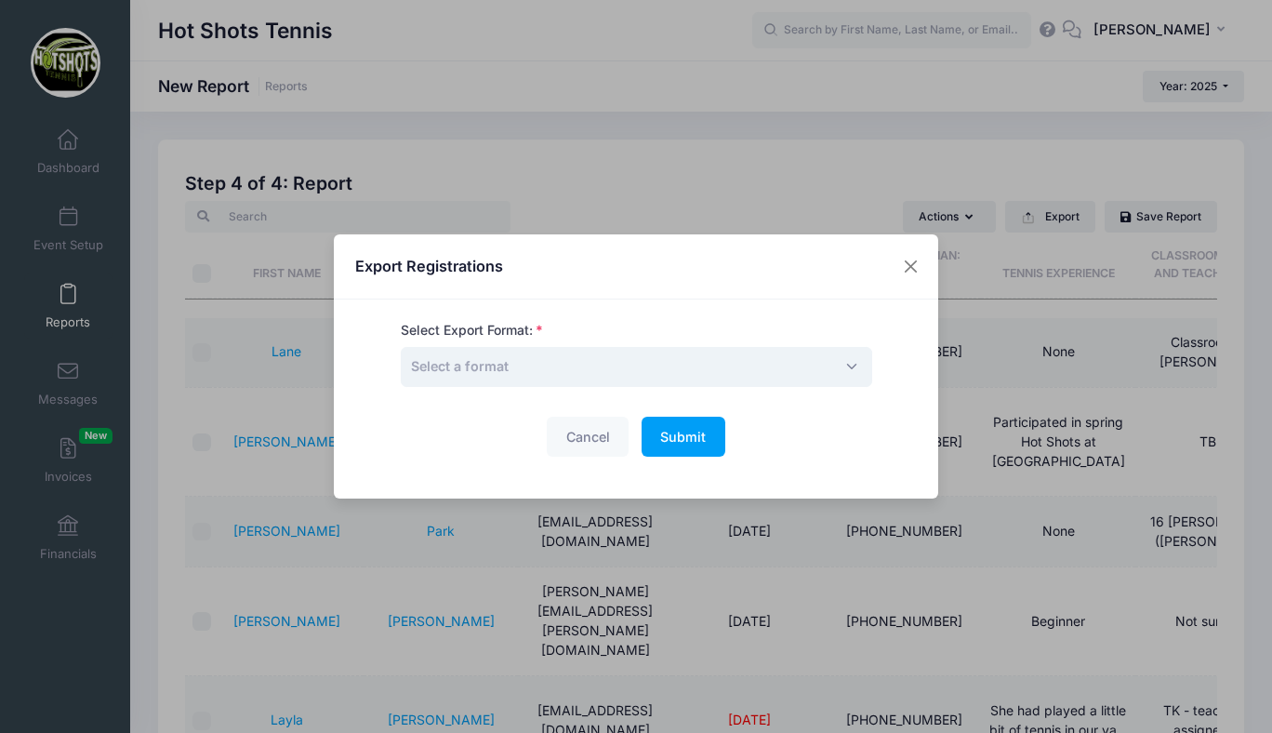
click at [729, 360] on span "Select a format" at bounding box center [637, 367] width 472 height 40
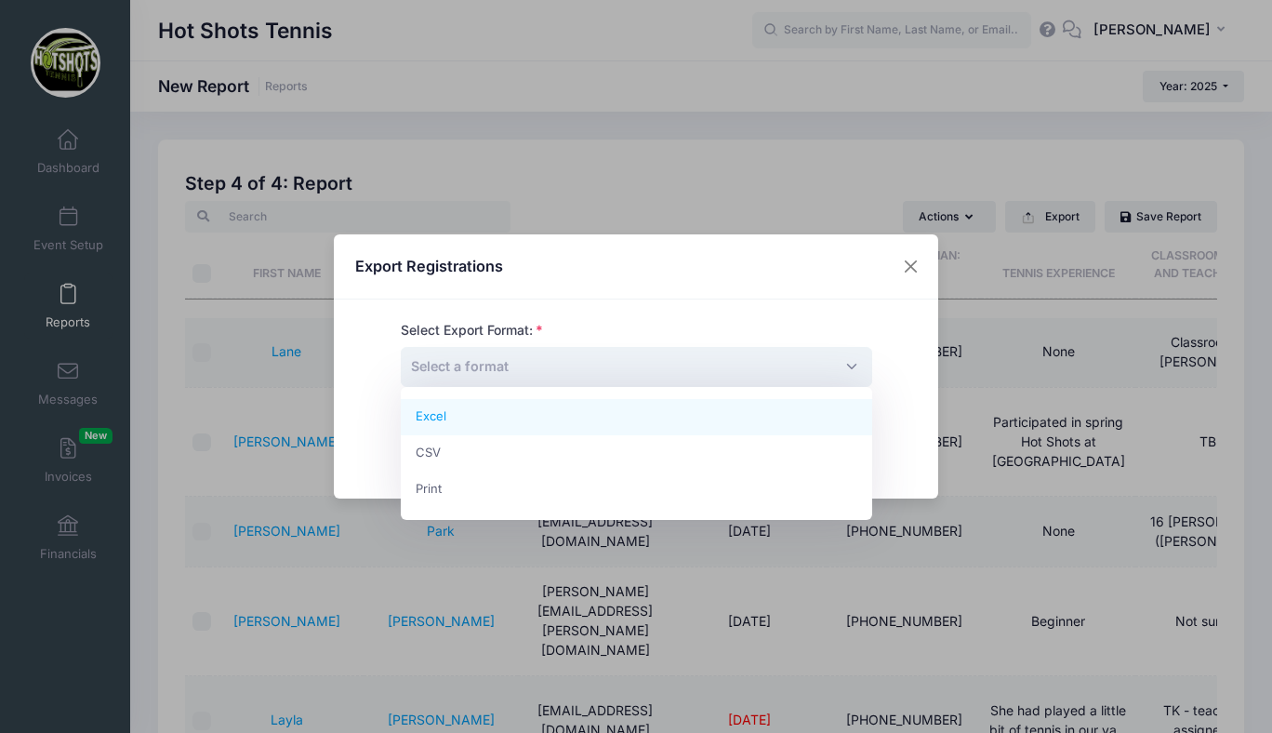
select select "excel"
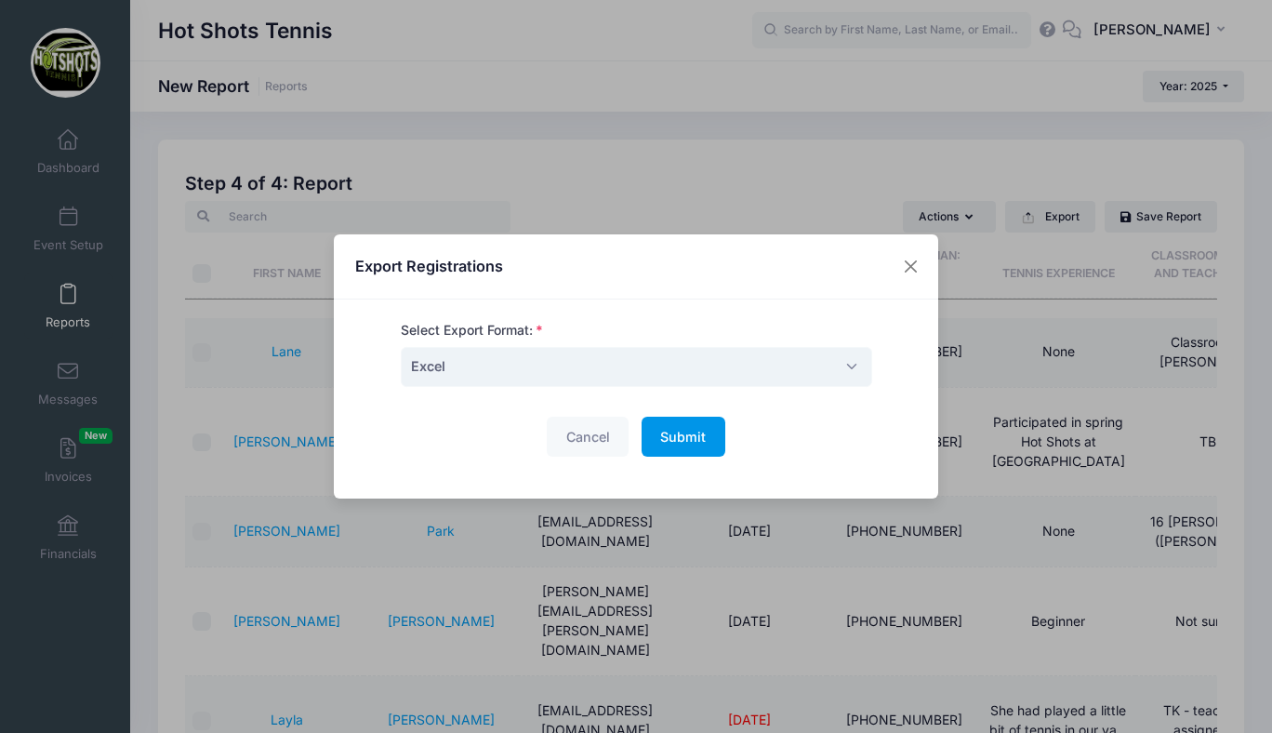
click at [698, 433] on span "Submit" at bounding box center [683, 437] width 46 height 16
